Goal: Information Seeking & Learning: Check status

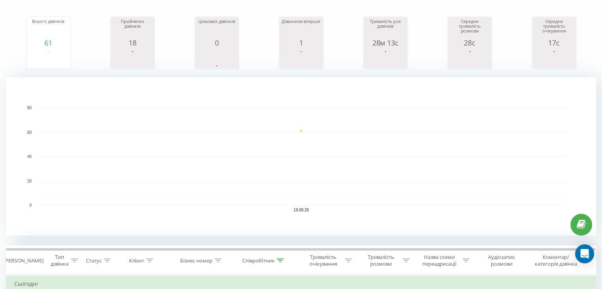
scroll to position [25, 0]
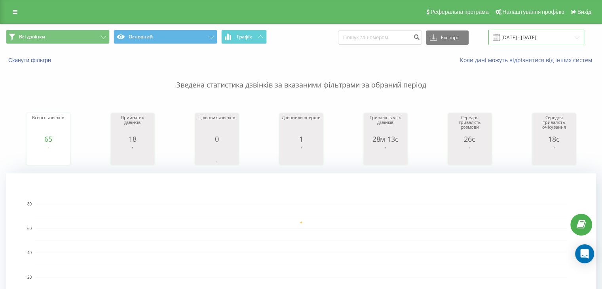
click at [521, 35] on input "[DATE] - [DATE]" at bounding box center [537, 37] width 96 height 15
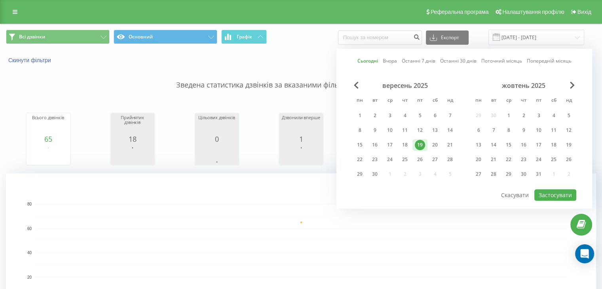
click at [419, 141] on div "19" at bounding box center [420, 145] width 10 height 10
click at [555, 189] on button "Застосувати" at bounding box center [556, 194] width 42 height 11
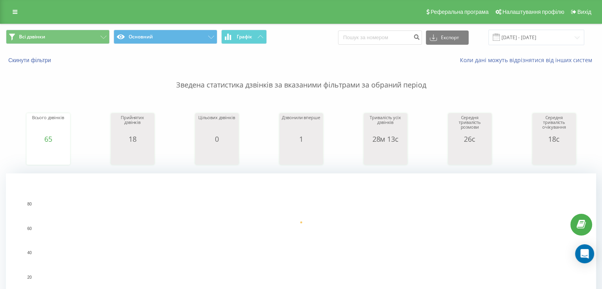
scroll to position [198, 0]
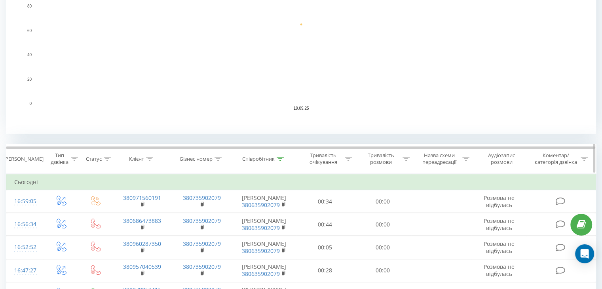
drag, startPoint x: 279, startPoint y: 155, endPoint x: 271, endPoint y: 168, distance: 15.1
click at [279, 156] on div at bounding box center [280, 159] width 7 height 7
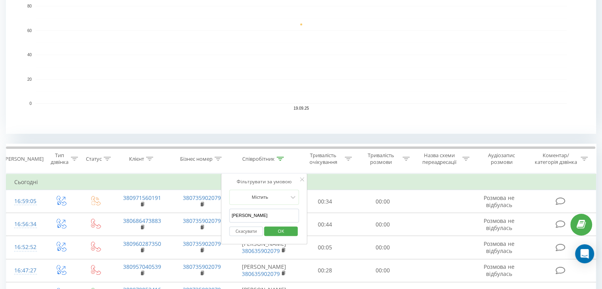
drag, startPoint x: 244, startPoint y: 216, endPoint x: 227, endPoint y: 213, distance: 17.3
click at [227, 213] on div "Фільтрувати за умовою Містить Іванчук Скасувати OK" at bounding box center [264, 208] width 86 height 71
drag, startPoint x: 259, startPoint y: 216, endPoint x: 225, endPoint y: 208, distance: 34.5
click at [225, 208] on div "Фільтрувати за умовою Містить Іванчук Скасувати OK" at bounding box center [264, 208] width 86 height 71
click at [282, 229] on span "OK" at bounding box center [281, 231] width 22 height 12
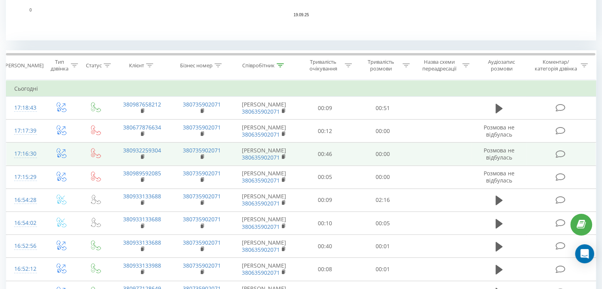
scroll to position [158, 0]
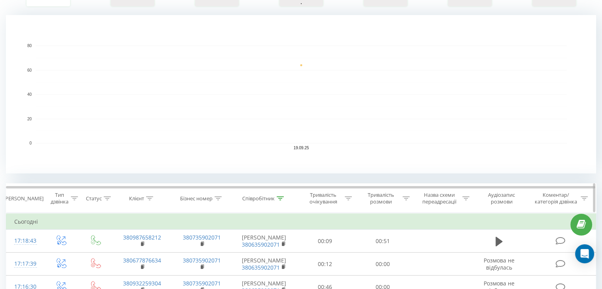
click at [282, 197] on icon at bounding box center [280, 198] width 7 height 4
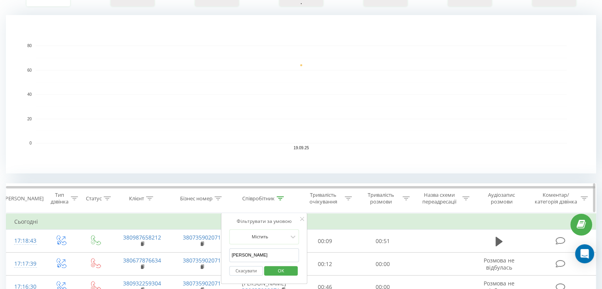
drag, startPoint x: 255, startPoint y: 257, endPoint x: 218, endPoint y: 192, distance: 74.7
type input "[PERSON_NAME]"
click at [280, 267] on span "OK" at bounding box center [281, 271] width 22 height 12
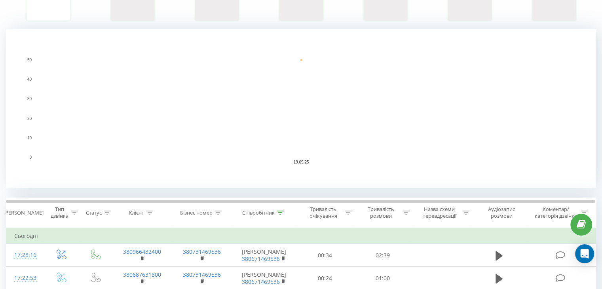
scroll to position [238, 0]
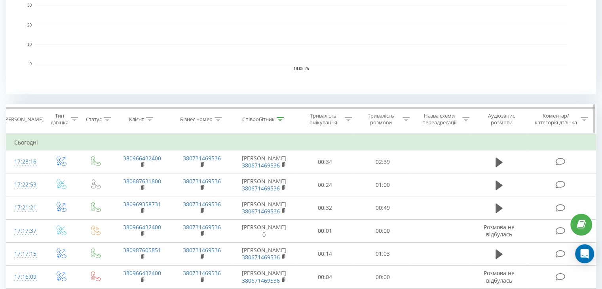
click at [283, 117] on icon at bounding box center [280, 119] width 7 height 4
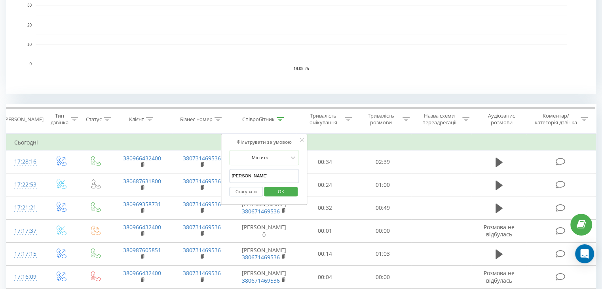
drag, startPoint x: 253, startPoint y: 176, endPoint x: 226, endPoint y: 179, distance: 27.1
click at [226, 179] on div "Фільтрувати за умовою Містить Васінчук Скасувати OK" at bounding box center [264, 169] width 86 height 71
type input "[PERSON_NAME]"
click at [278, 193] on span "OK" at bounding box center [281, 191] width 22 height 12
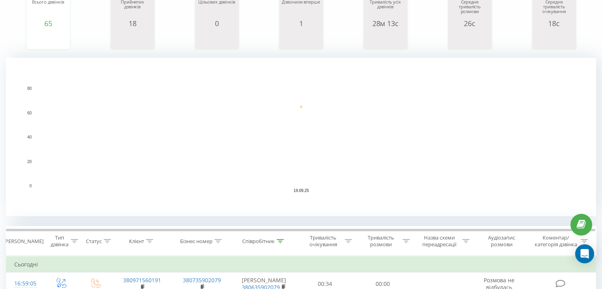
scroll to position [48, 0]
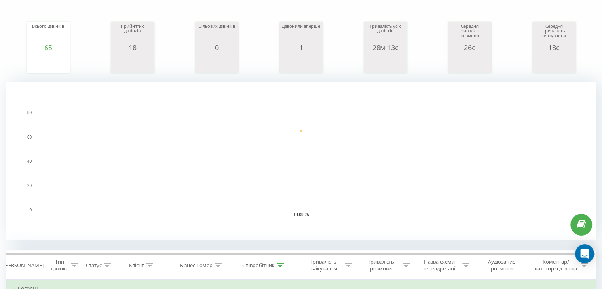
scroll to position [119, 0]
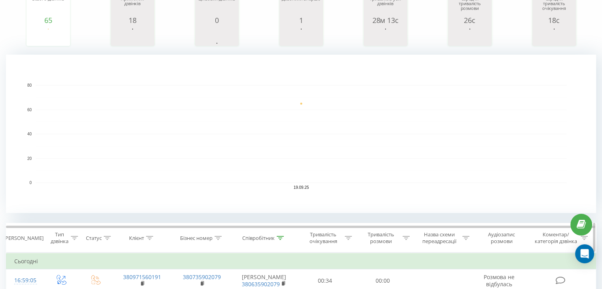
click at [282, 236] on icon at bounding box center [280, 238] width 7 height 4
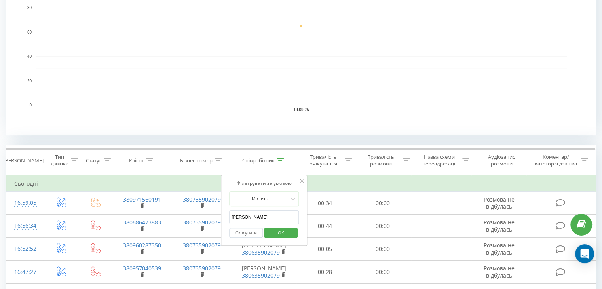
scroll to position [198, 0]
drag, startPoint x: 249, startPoint y: 221, endPoint x: 232, endPoint y: 220, distance: 17.1
click at [232, 220] on input "Іванчук" at bounding box center [264, 216] width 70 height 14
type input "[PERSON_NAME]"
click at [285, 230] on span "OK" at bounding box center [281, 231] width 22 height 12
